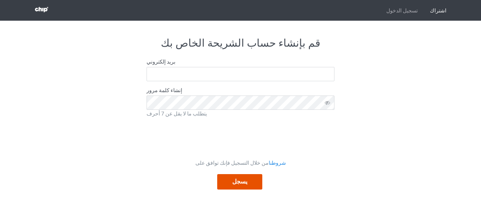
click at [241, 182] on font "يسجل" at bounding box center [239, 181] width 15 height 7
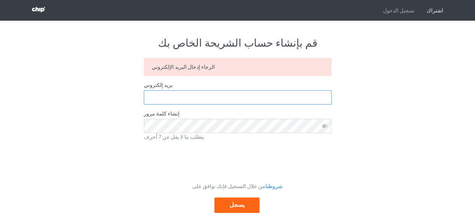
click at [179, 99] on input "text" at bounding box center [238, 97] width 188 height 14
click at [379, 77] on div "قم بإنشاء حساب الشريحة الخاص بك الرجاء إدخال البريد الإلكتروني بريد إلكتروني إن…" at bounding box center [237, 124] width 423 height 207
click at [181, 98] on input "text" at bounding box center [238, 97] width 188 height 14
type input "[EMAIL_ADDRESS][DOMAIN_NAME]"
click at [324, 127] on icon at bounding box center [325, 126] width 14 height 14
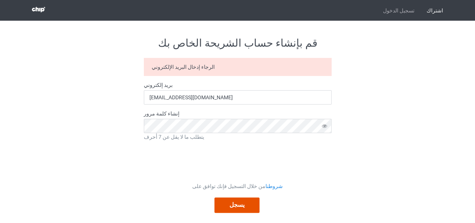
click at [237, 207] on font "يسجل" at bounding box center [237, 204] width 15 height 7
